Goal: Find specific page/section: Find specific page/section

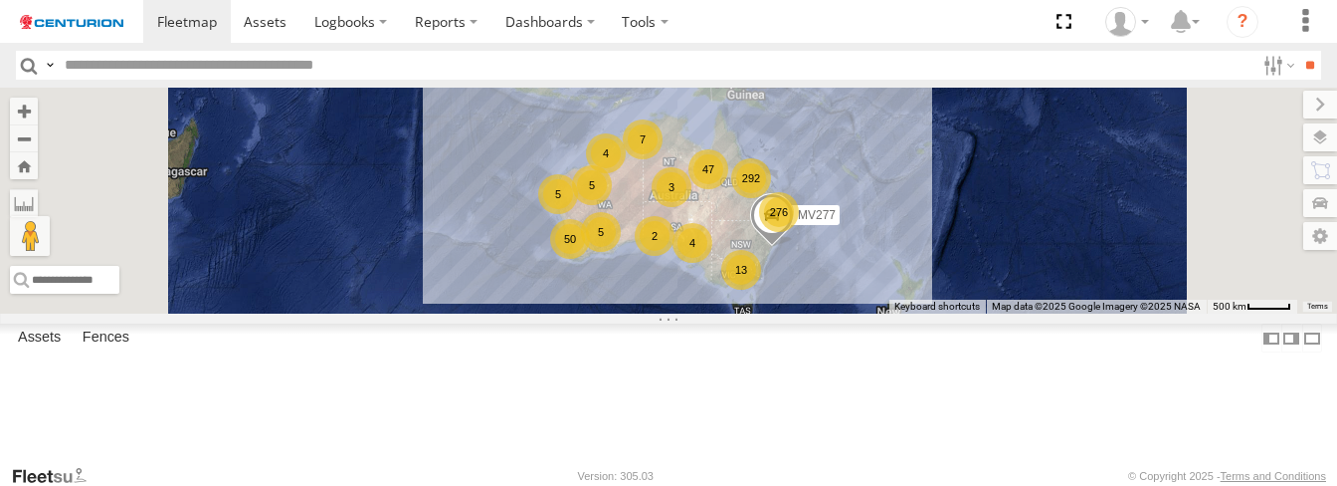
click at [724, 269] on div "276 292 50 13 47 5 4 7 5 5 2 4 MV277 3" at bounding box center [668, 201] width 1337 height 226
click at [623, 298] on div "276 292 50 13 47 5 4 7 5 5 2 4 MV277 3" at bounding box center [668, 201] width 1337 height 226
click at [696, 257] on div "MV277 275 293 50 13 47 5 4 7 5 5 2 4 3" at bounding box center [668, 201] width 1337 height 226
click at [720, 245] on div "275 293 50 13 47 5 4 7 5 5 2 4 MV277 3" at bounding box center [668, 201] width 1337 height 226
click at [574, 278] on div "275 293 50 13 47 5 4 7 5 5 2 4 MV277 3" at bounding box center [668, 201] width 1337 height 226
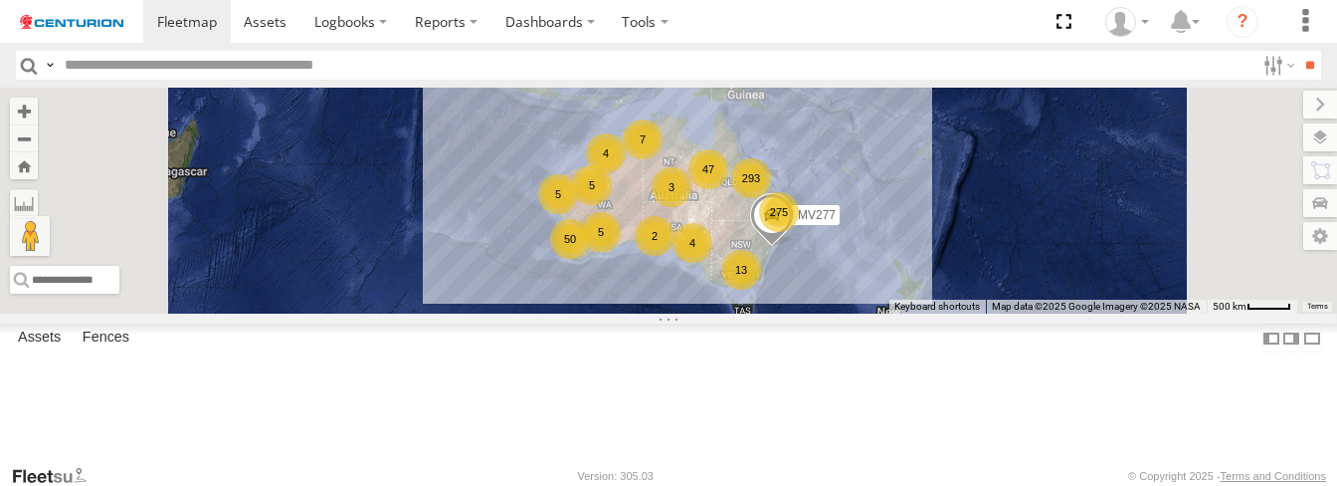
click at [290, 85] on header "Search Query Asset ID Asset Label Registration Manufacturer Model VIN Job ID" at bounding box center [668, 65] width 1337 height 45
click at [294, 70] on input "text" at bounding box center [656, 65] width 1198 height 29
type input "*****"
click at [1298, 51] on input "**" at bounding box center [1309, 65] width 23 height 29
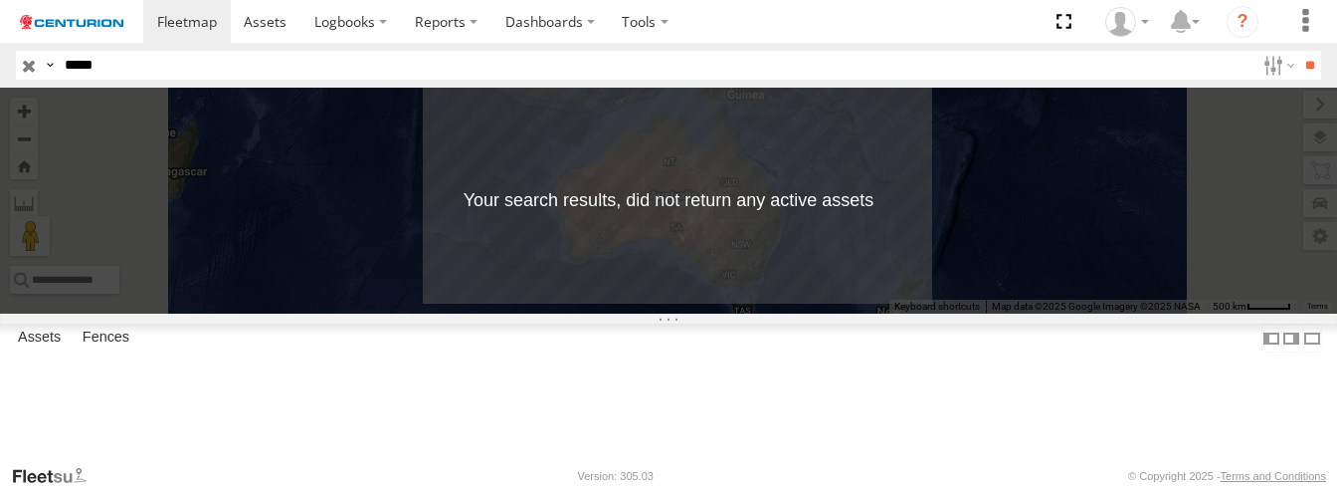
click at [28, 68] on input "button" at bounding box center [29, 65] width 26 height 29
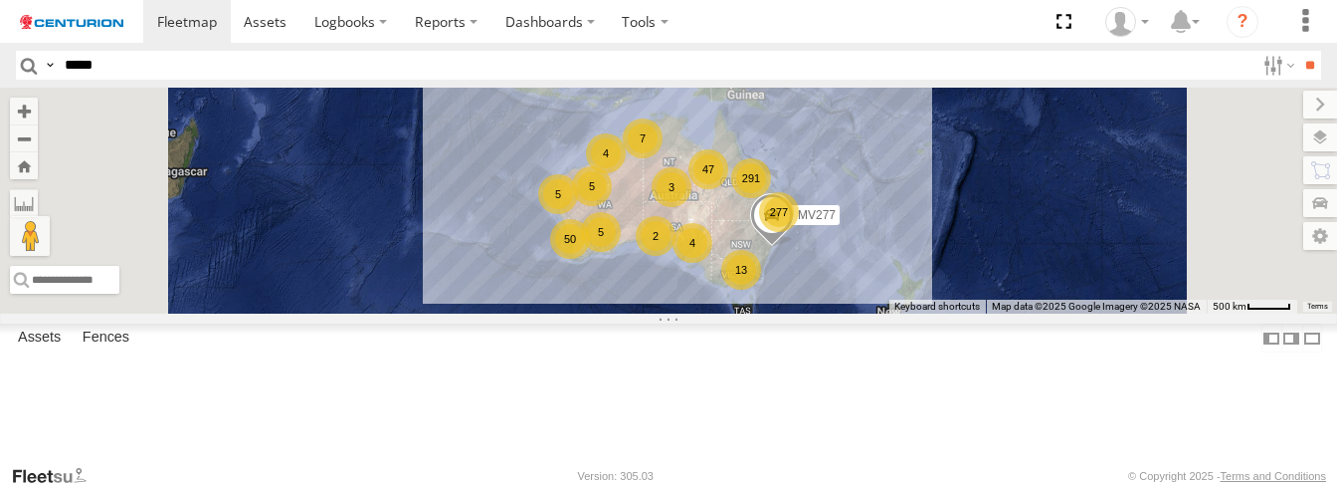
click at [598, 280] on div "MV277 277 291 50 13 47 5 4 7 5 5 2 4 3" at bounding box center [668, 201] width 1337 height 226
click at [625, 260] on div "MV277 278 290 50 13 47 5 4 7 5 5 2 4 3" at bounding box center [668, 201] width 1337 height 226
click at [661, 252] on div "278 290 50 13 47 6 4 7 4 6 3 MV277 2 3" at bounding box center [668, 201] width 1337 height 226
click at [782, 248] on div "MV277 278 290 50 13 47 6 4 7 4 6 3 2 3" at bounding box center [668, 201] width 1337 height 226
click at [619, 248] on div "MV277 278 291 50 13 46 6 4 7 4 6 3 2 3" at bounding box center [668, 201] width 1337 height 226
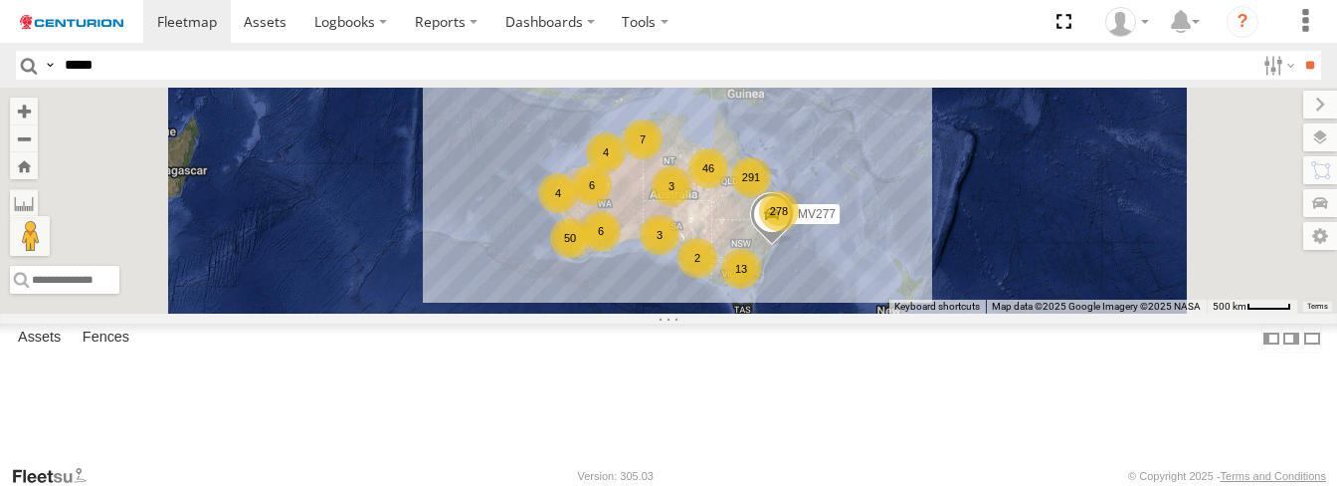
click at [656, 229] on div "MV277 278 291 50 13 46 6 4 7 4 6 3 2 3" at bounding box center [668, 201] width 1337 height 226
